Goal: Information Seeking & Learning: Learn about a topic

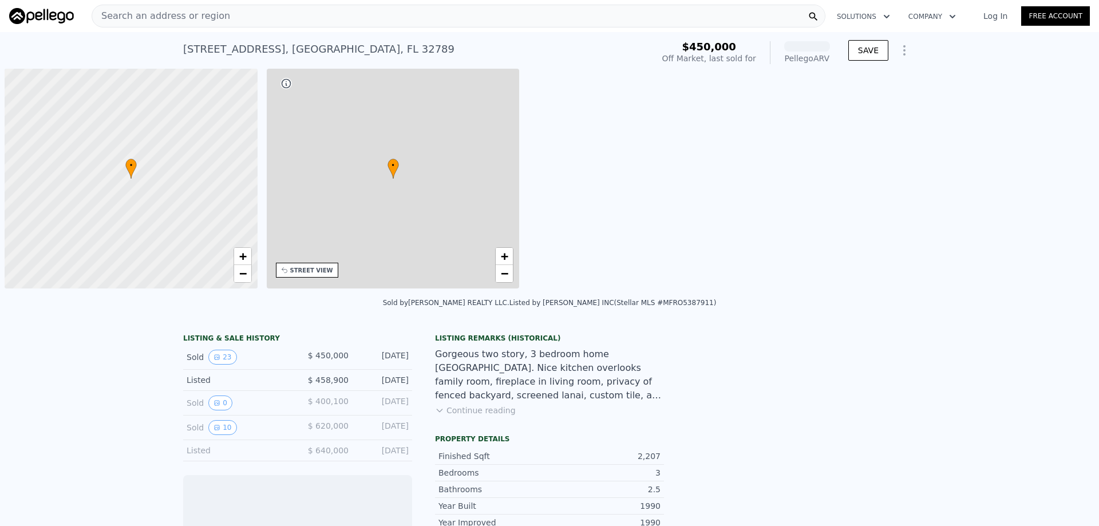
scroll to position [0, 5]
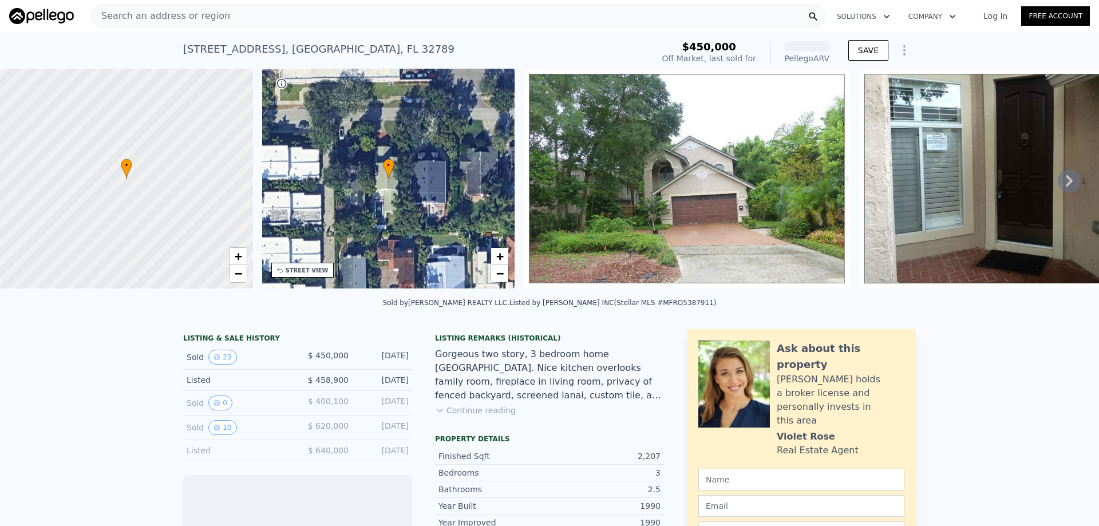
click at [276, 13] on div "Search an address or region" at bounding box center [459, 16] width 734 height 23
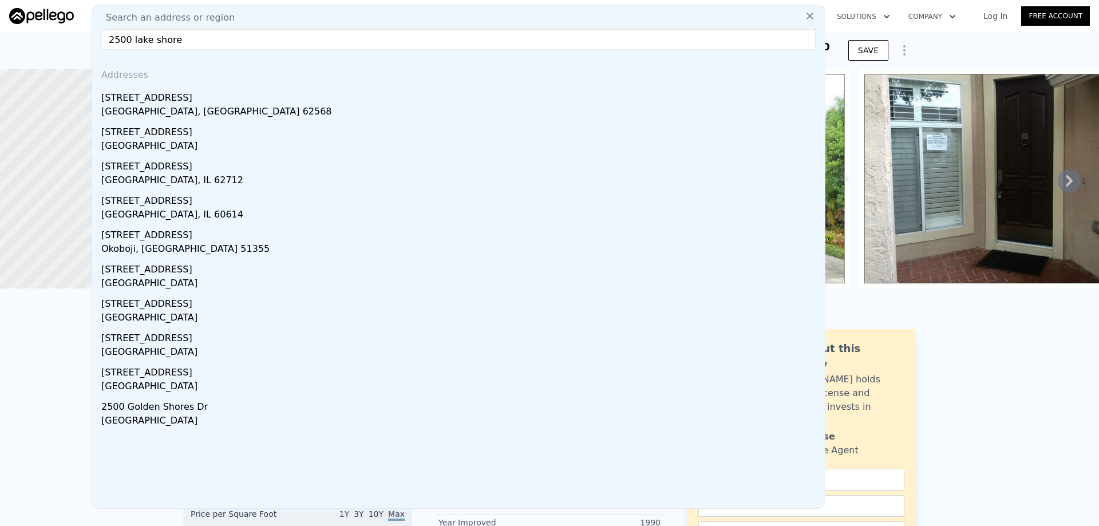
drag, startPoint x: 194, startPoint y: 38, endPoint x: 147, endPoint y: 35, distance: 47.0
click at [147, 35] on input "2500 lake shore" at bounding box center [458, 39] width 714 height 21
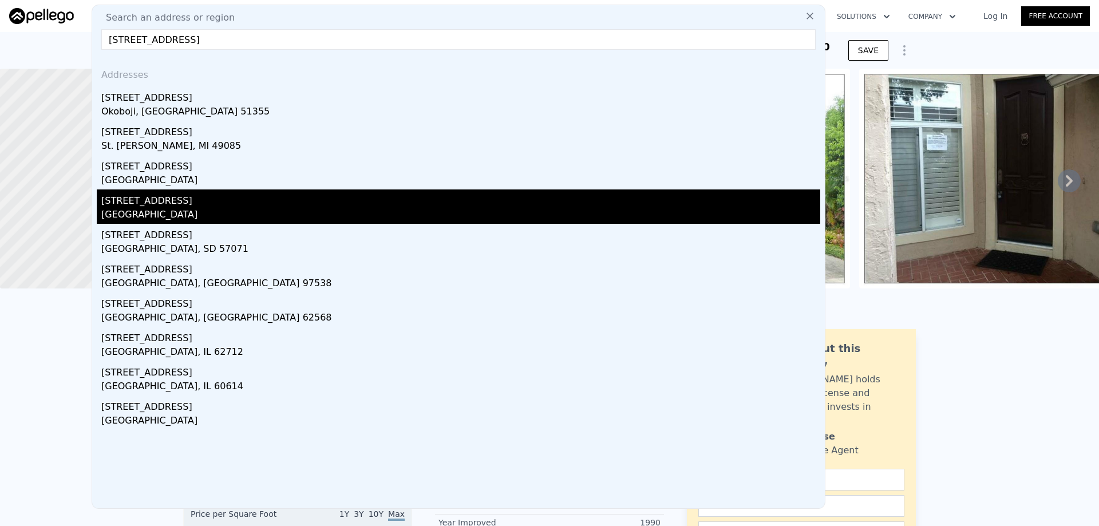
type input "[STREET_ADDRESS]"
click at [138, 208] on div "[GEOGRAPHIC_DATA]" at bounding box center [460, 216] width 719 height 16
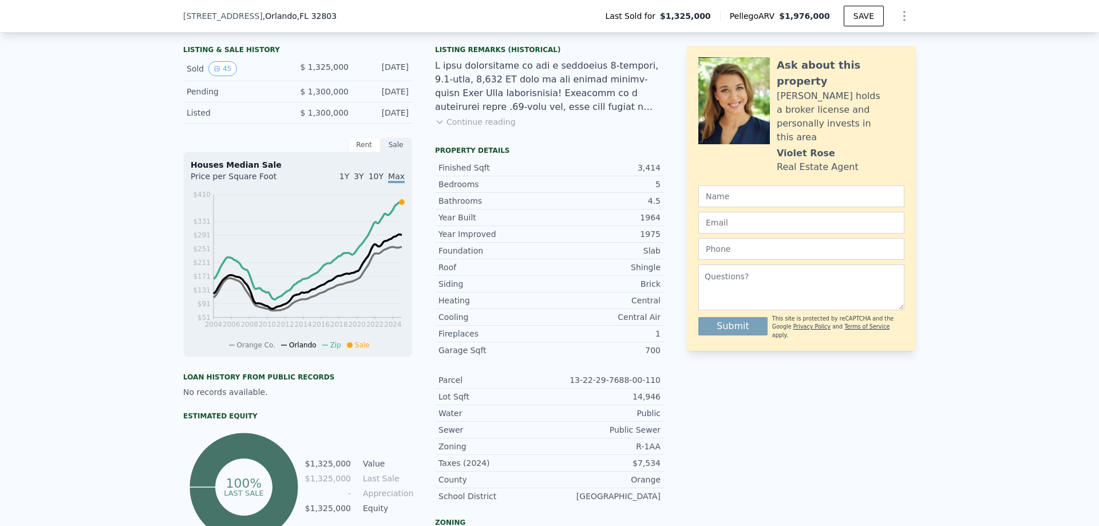
scroll to position [282, 0]
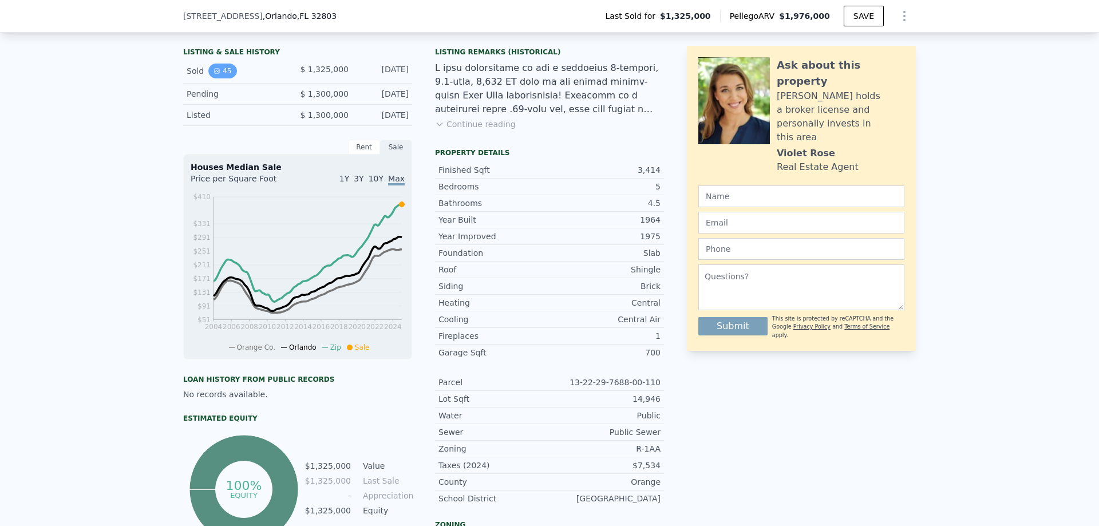
click at [215, 73] on icon "View historical data" at bounding box center [217, 71] width 5 height 5
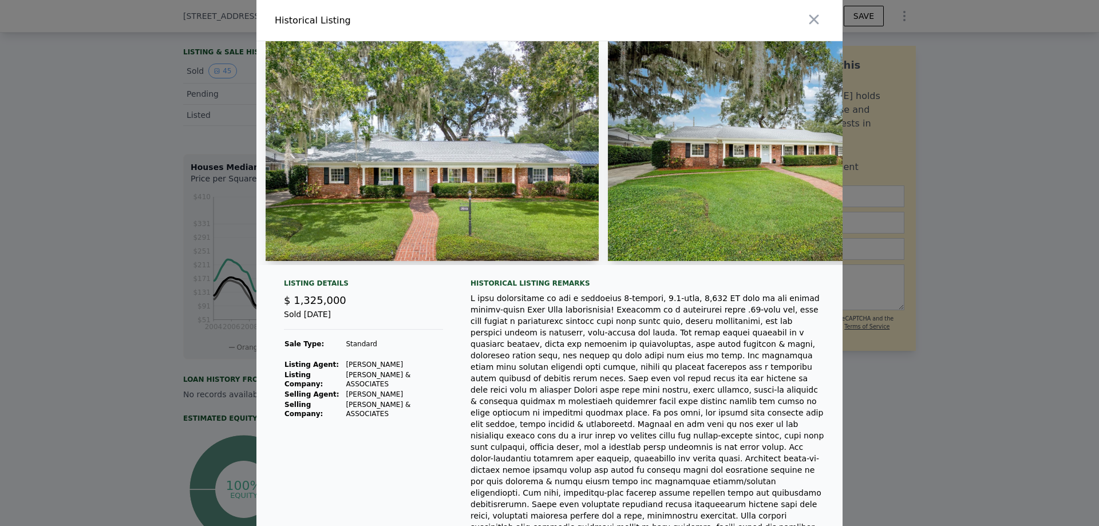
click at [165, 163] on div at bounding box center [549, 263] width 1099 height 526
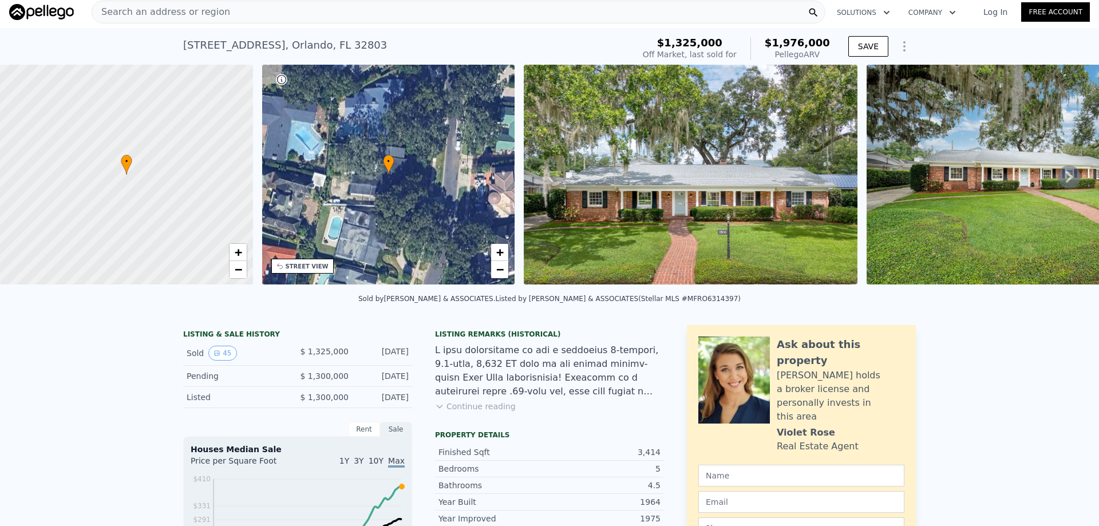
scroll to position [0, 0]
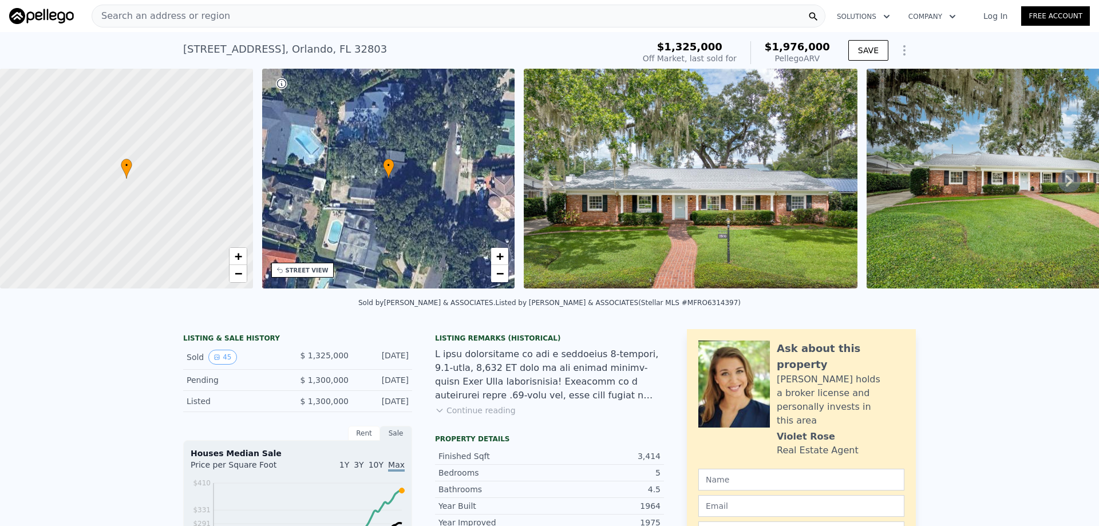
click at [194, 13] on span "Search an address or region" at bounding box center [161, 16] width 138 height 14
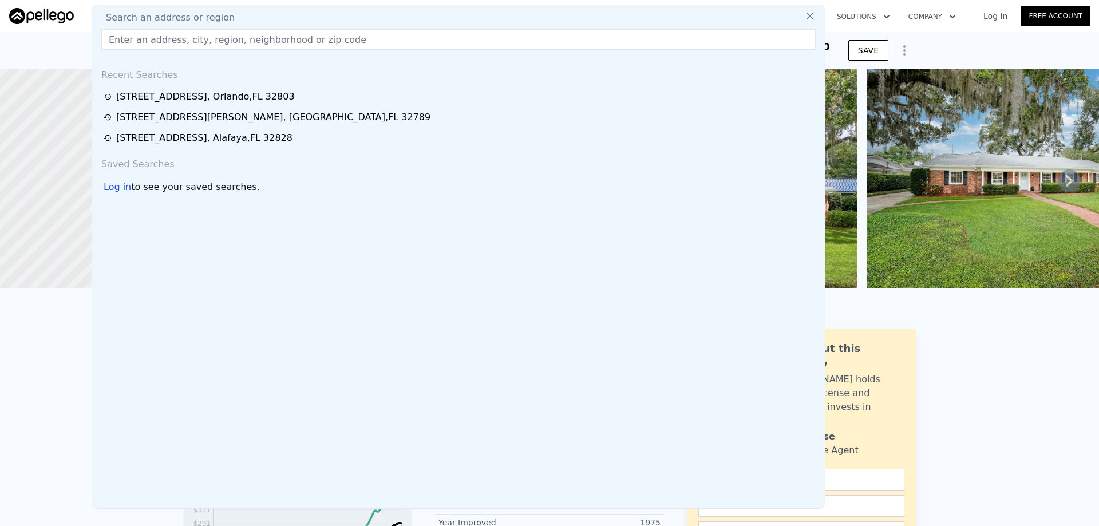
type input "5"
type input "2"
type input "4"
type input "1706"
type input "2964"
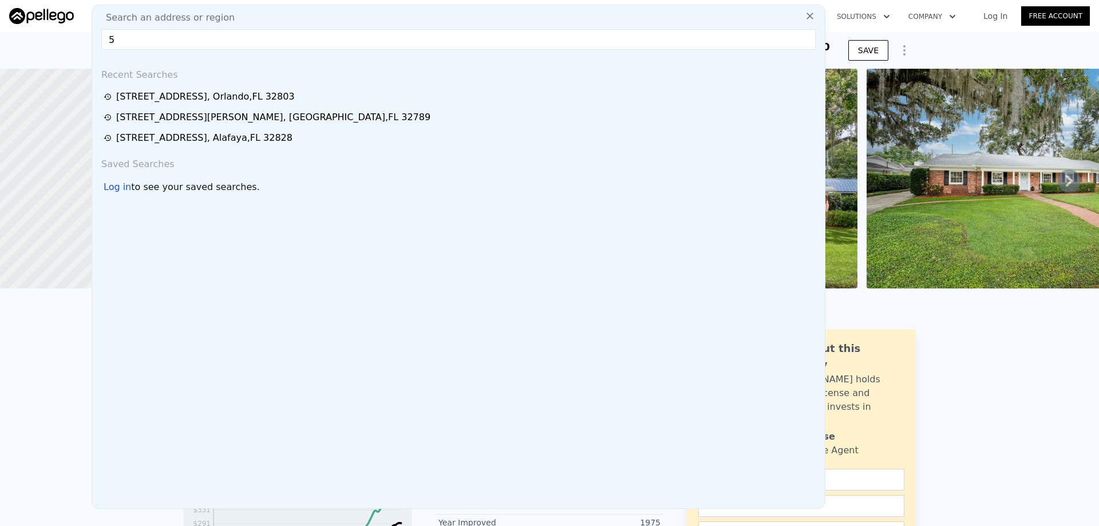
type input "6407"
type input "12745"
type input "$ 1,365,000"
type input "7"
type input "$ 788,853"
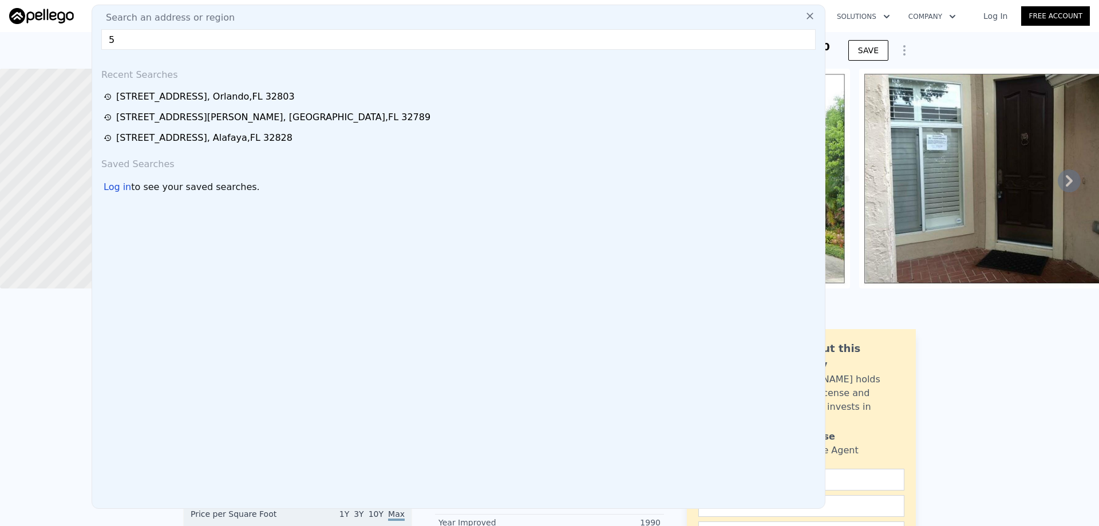
click at [498, 1] on nav "Search an address or region Search an address or region 5 Recent Searches [STRE…" at bounding box center [549, 16] width 1099 height 32
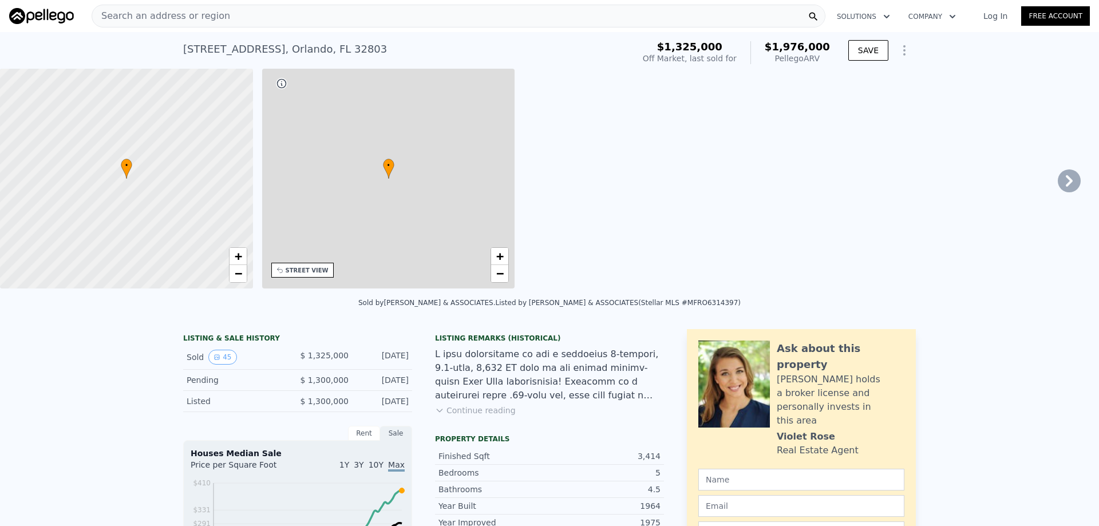
type input "2.5"
type input "6"
type input "2441"
type input "4304"
type input "10571"
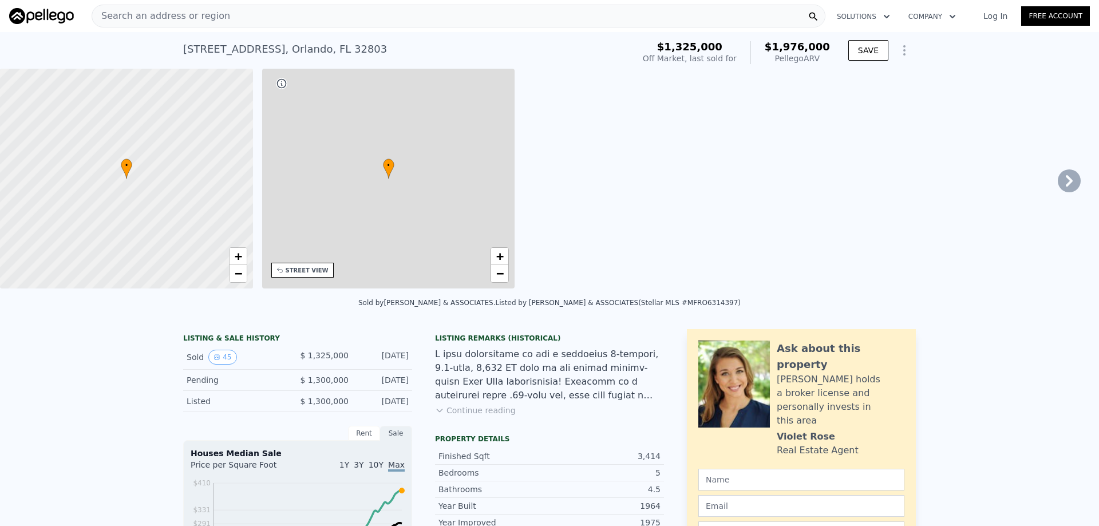
type input "21819"
type input "$ 1,976,000"
type input "8"
type input "$ 408,525"
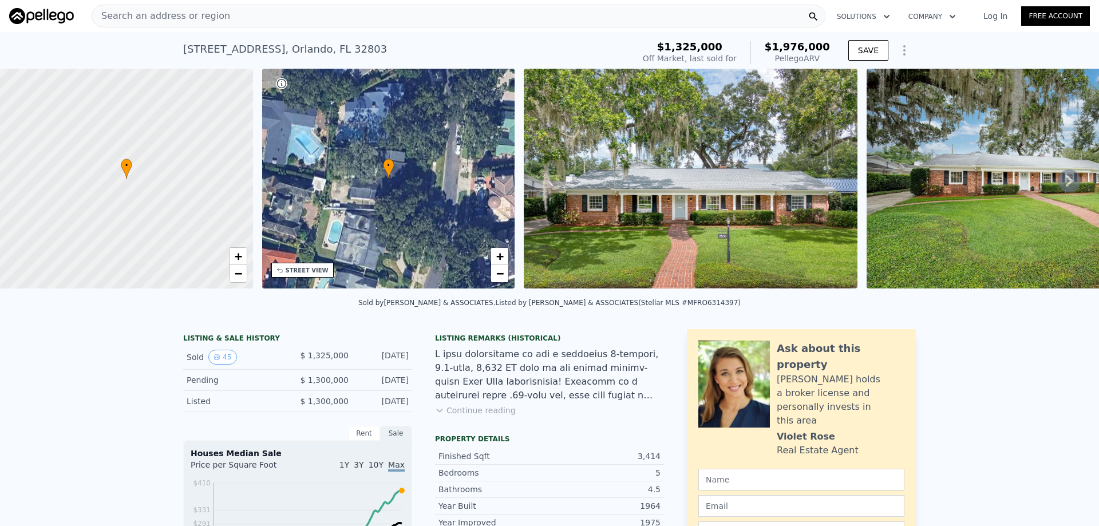
click at [1059, 177] on icon at bounding box center [1069, 180] width 23 height 23
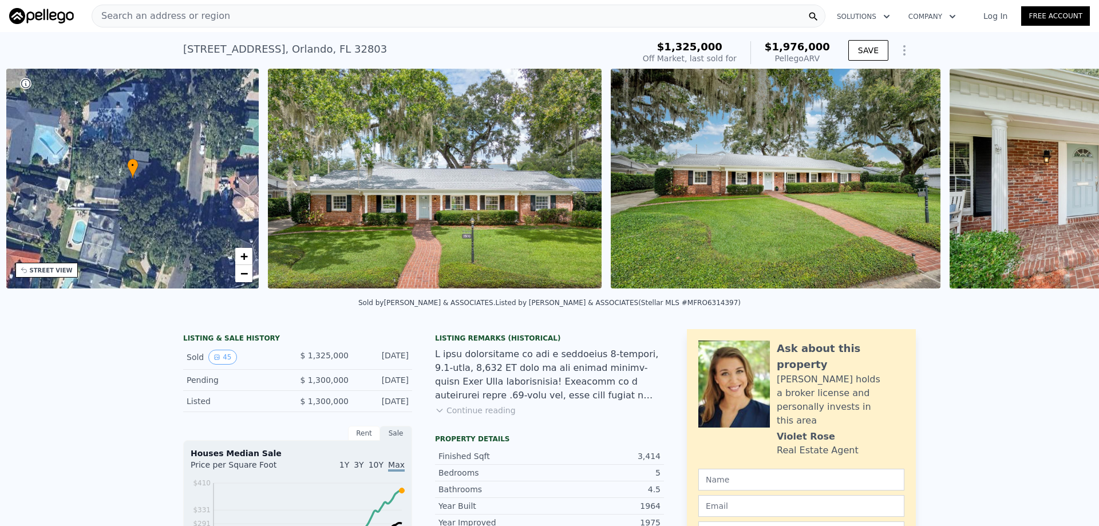
scroll to position [0, 267]
